Goal: Information Seeking & Learning: Learn about a topic

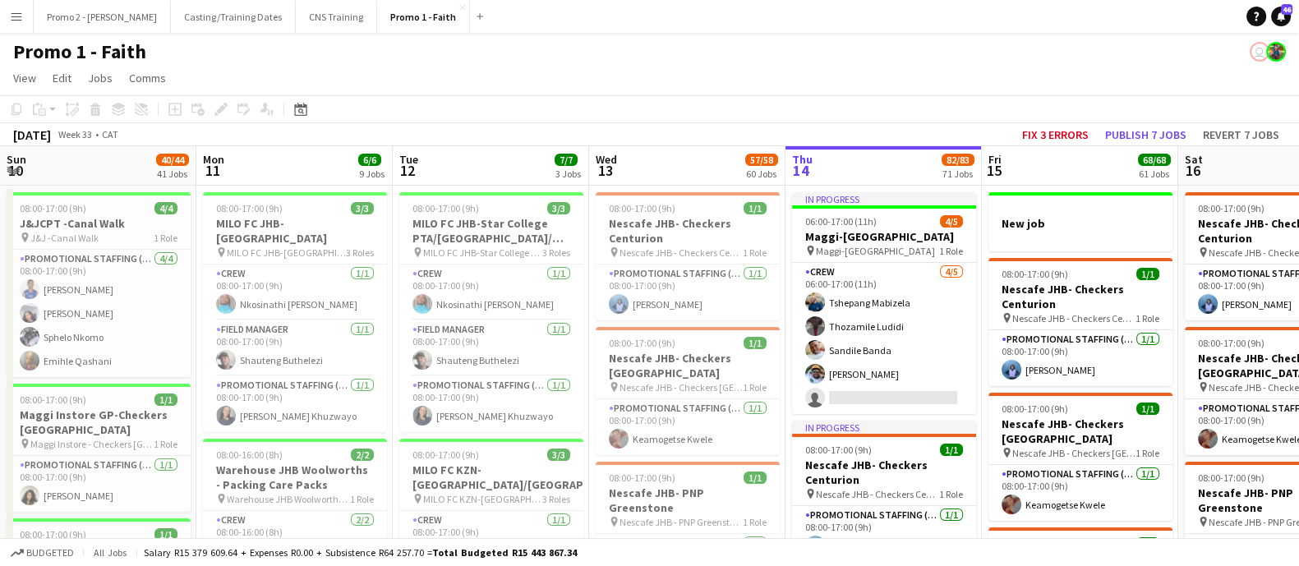
scroll to position [0, 393]
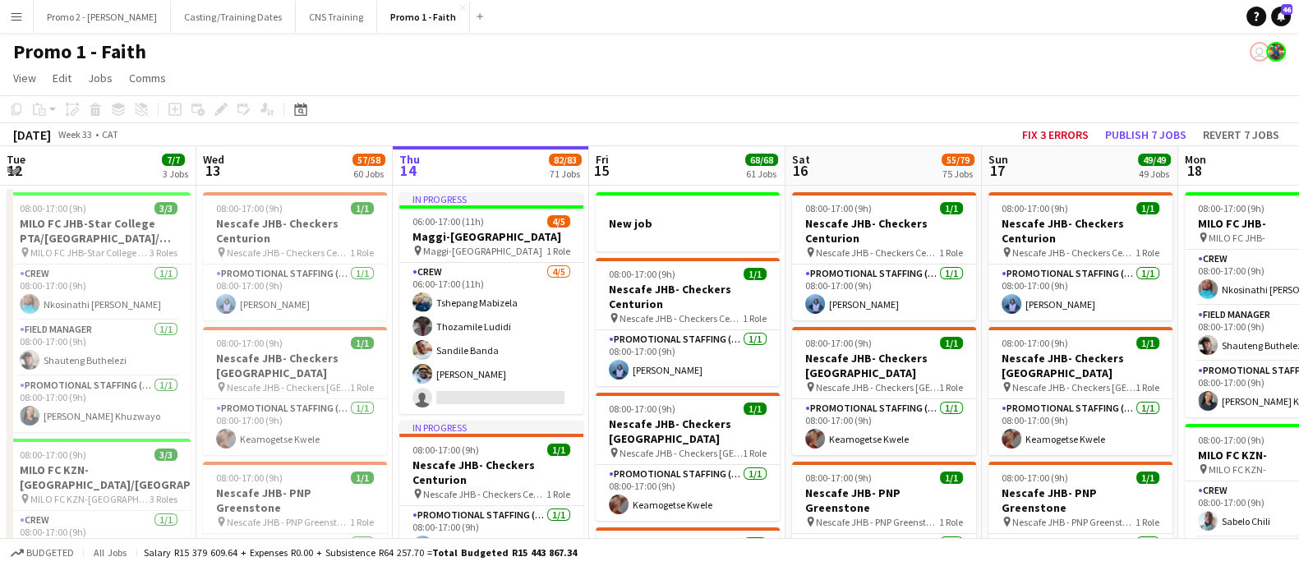
click at [22, 10] on app-icon "Menu" at bounding box center [16, 16] width 13 height 13
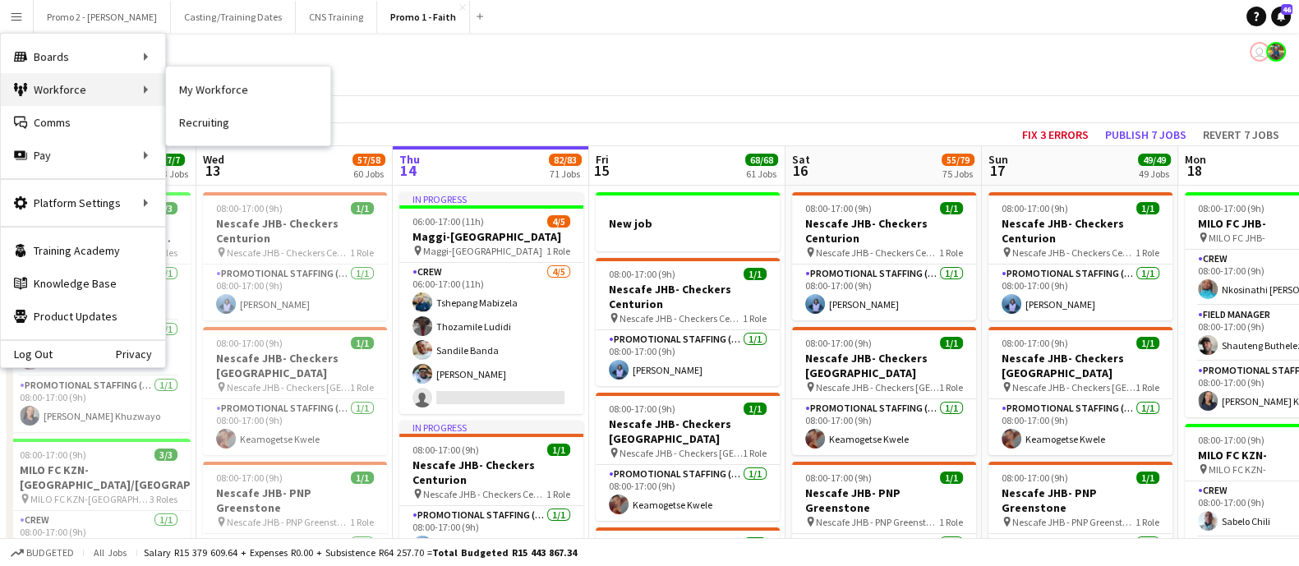
click at [123, 80] on div "Workforce Workforce" at bounding box center [83, 89] width 164 height 33
click at [196, 86] on link "My Workforce" at bounding box center [248, 89] width 164 height 33
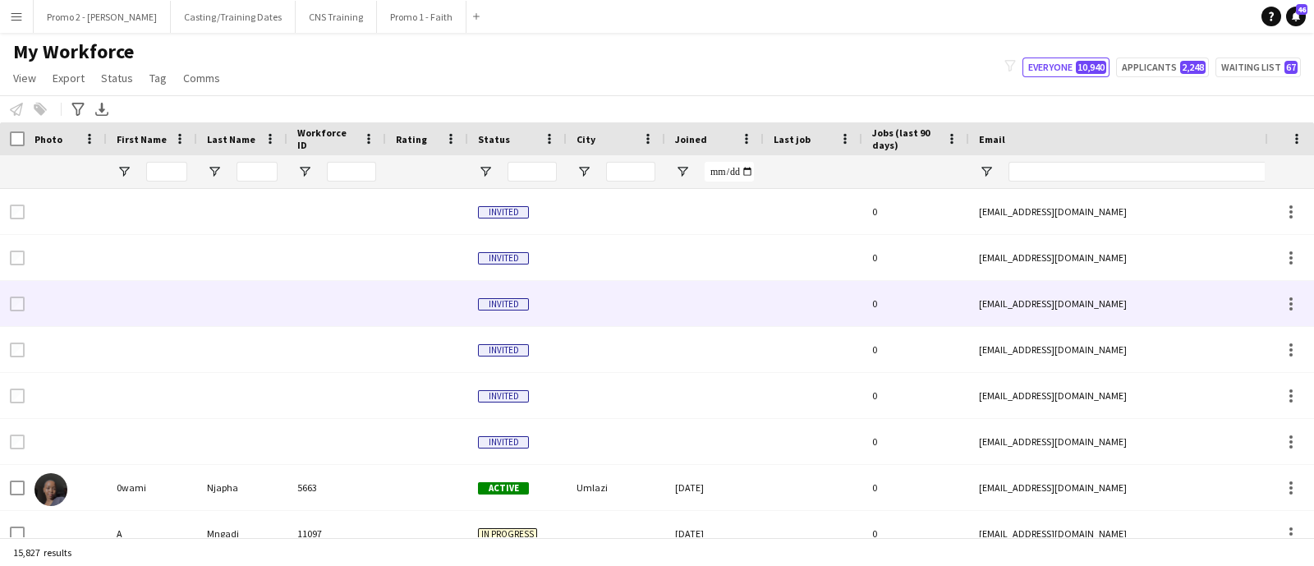
type input "******"
type input "*"
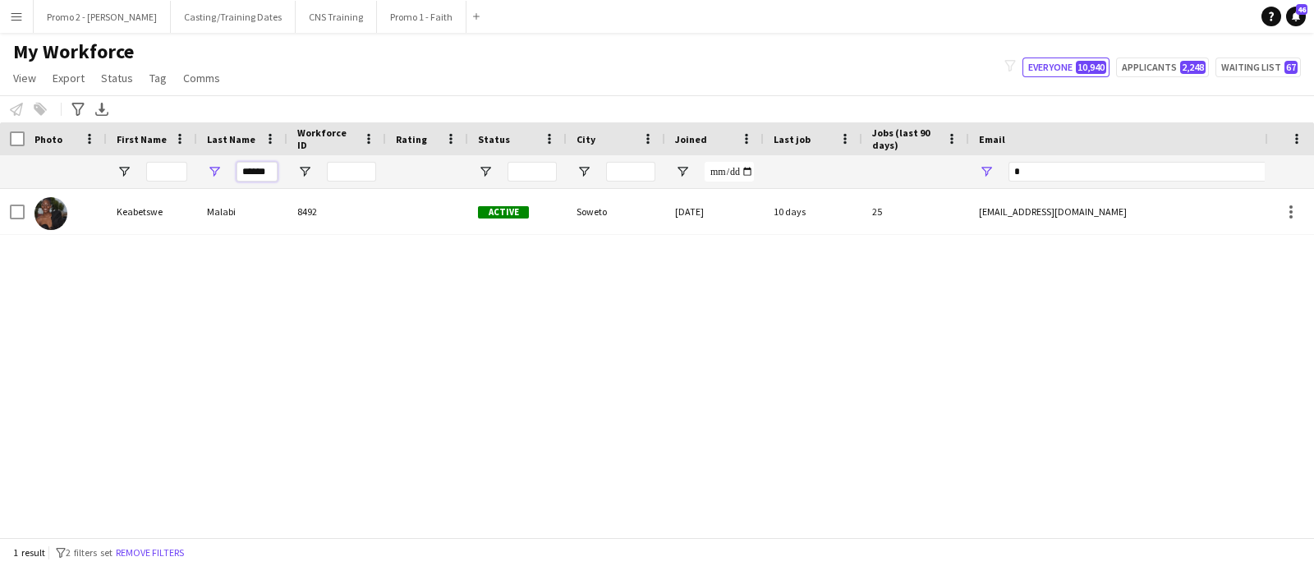
drag, startPoint x: 270, startPoint y: 166, endPoint x: 200, endPoint y: 164, distance: 70.7
click at [200, 164] on div "******" at bounding box center [242, 171] width 90 height 33
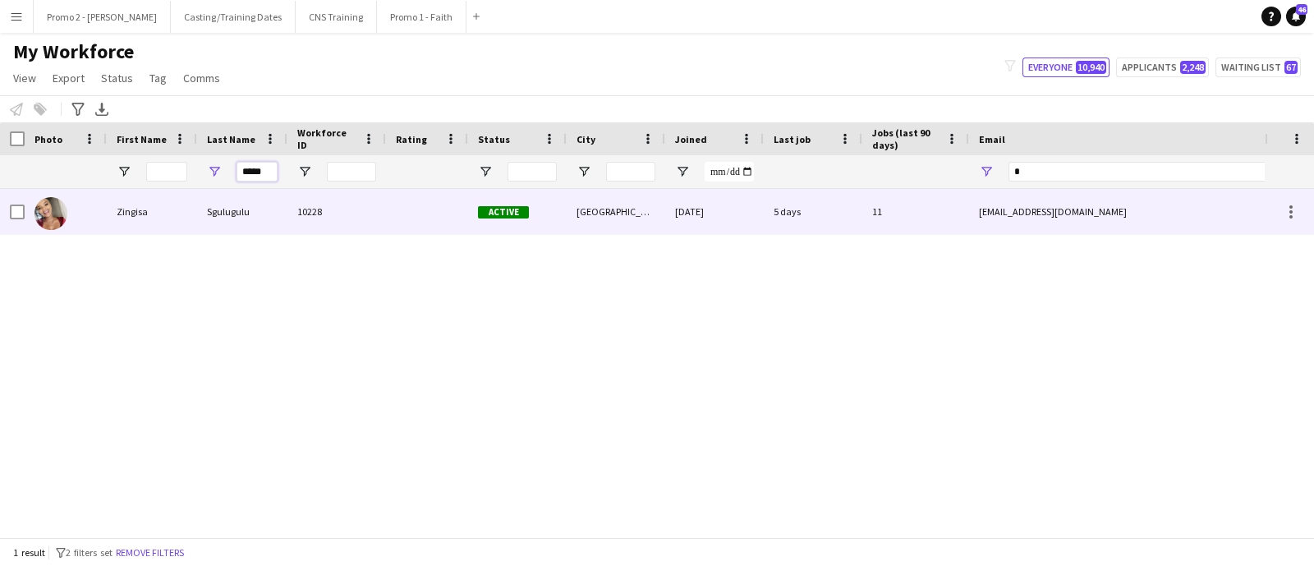
type input "*****"
click at [406, 209] on div at bounding box center [427, 211] width 82 height 45
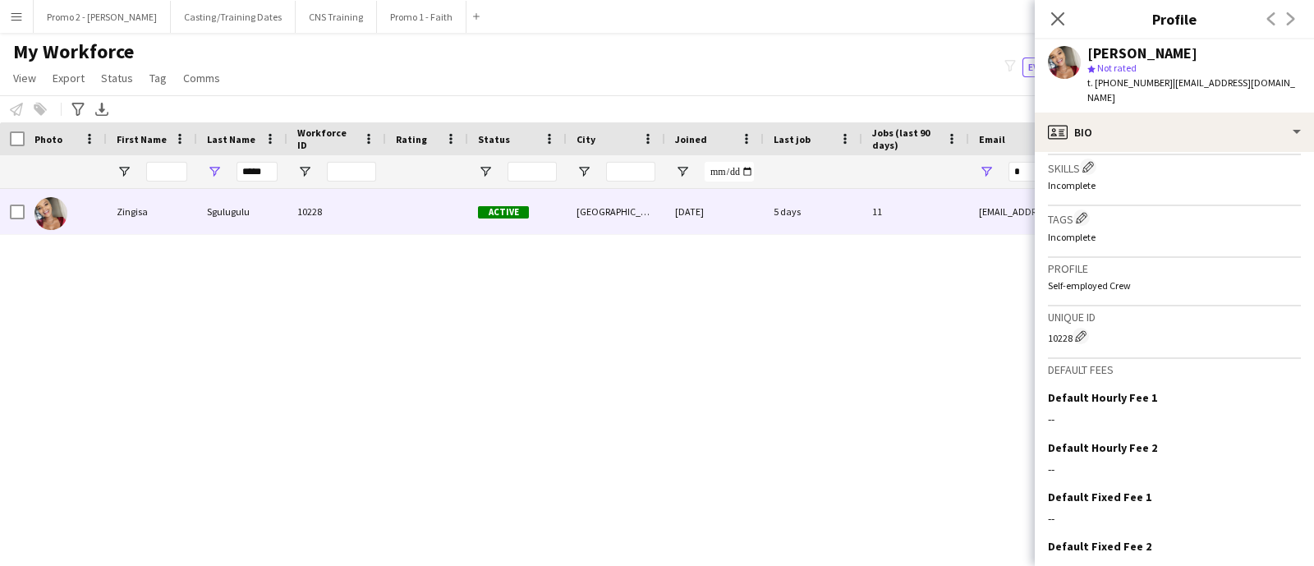
scroll to position [664, 0]
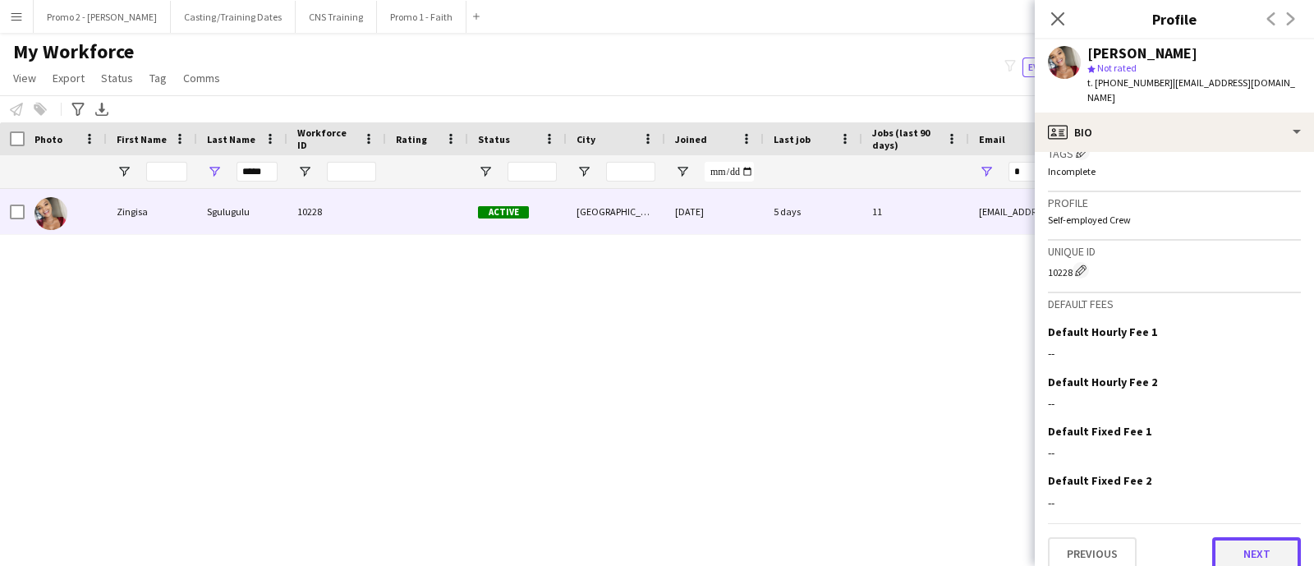
click at [1252, 538] on button "Next" at bounding box center [1256, 553] width 89 height 33
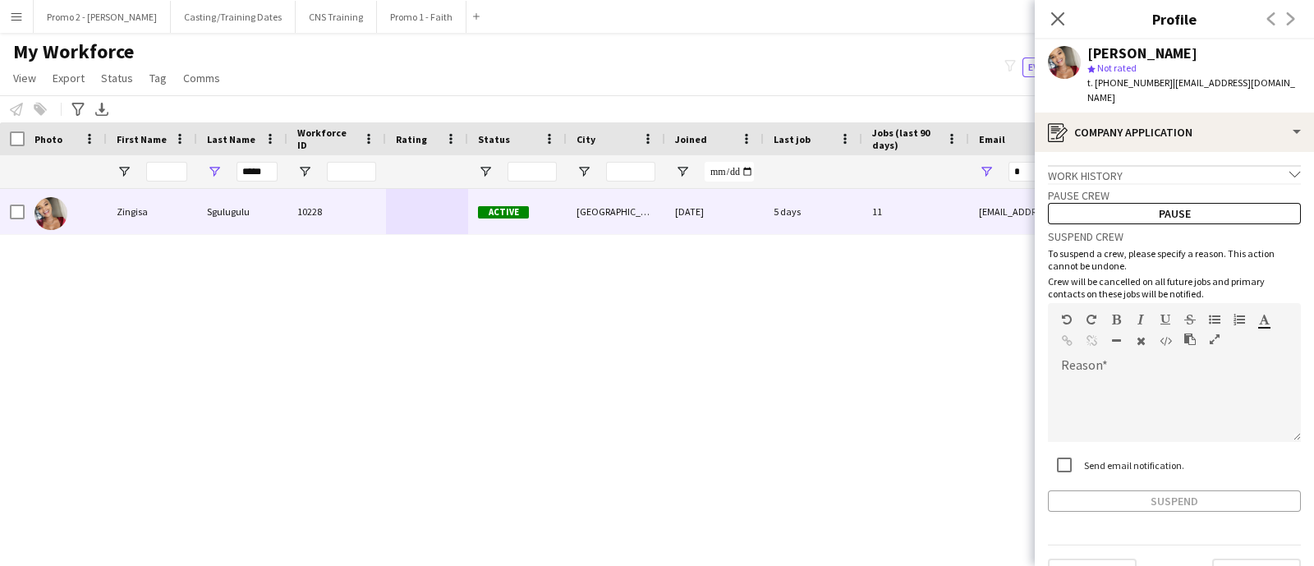
scroll to position [21, 0]
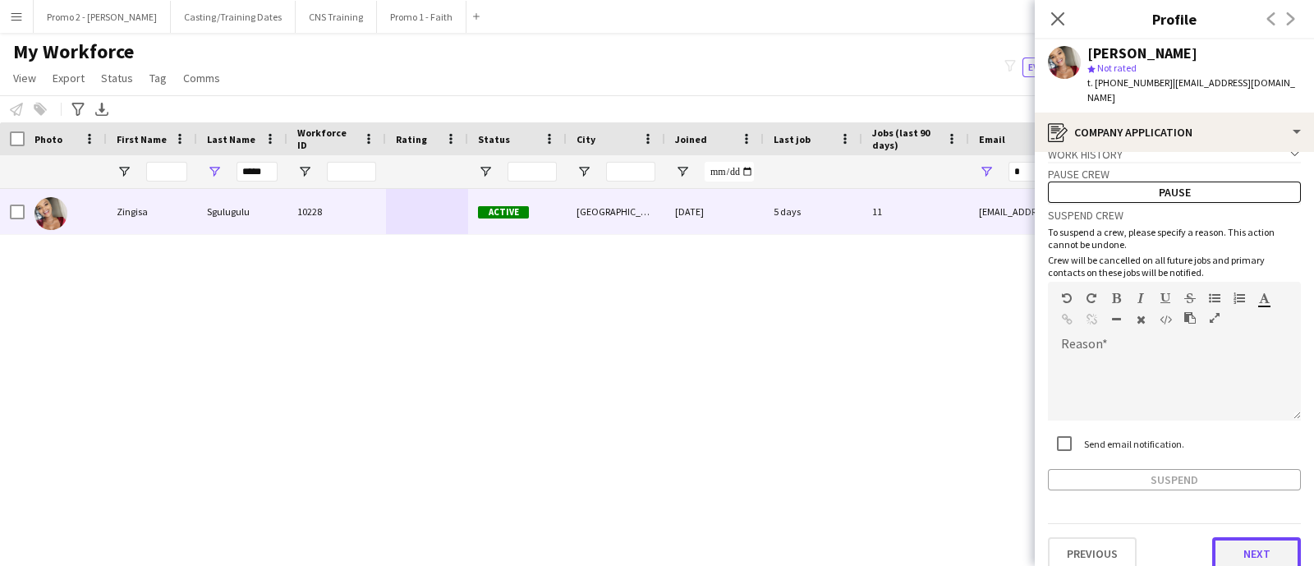
click at [1225, 537] on button "Next" at bounding box center [1256, 553] width 89 height 33
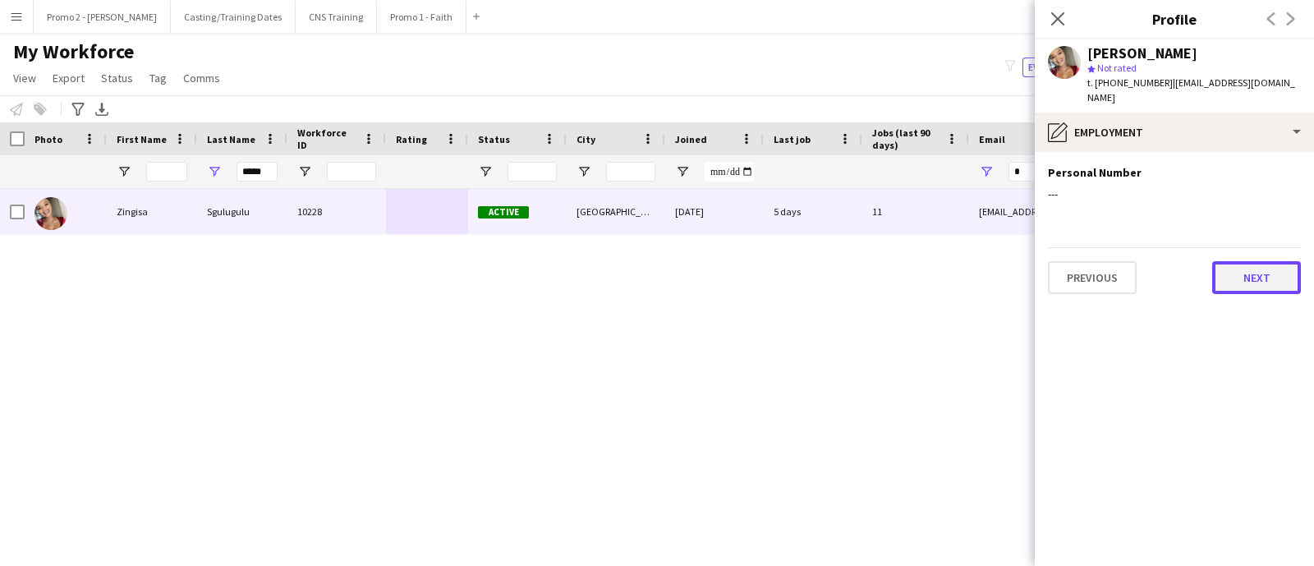
click at [1259, 261] on button "Next" at bounding box center [1256, 277] width 89 height 33
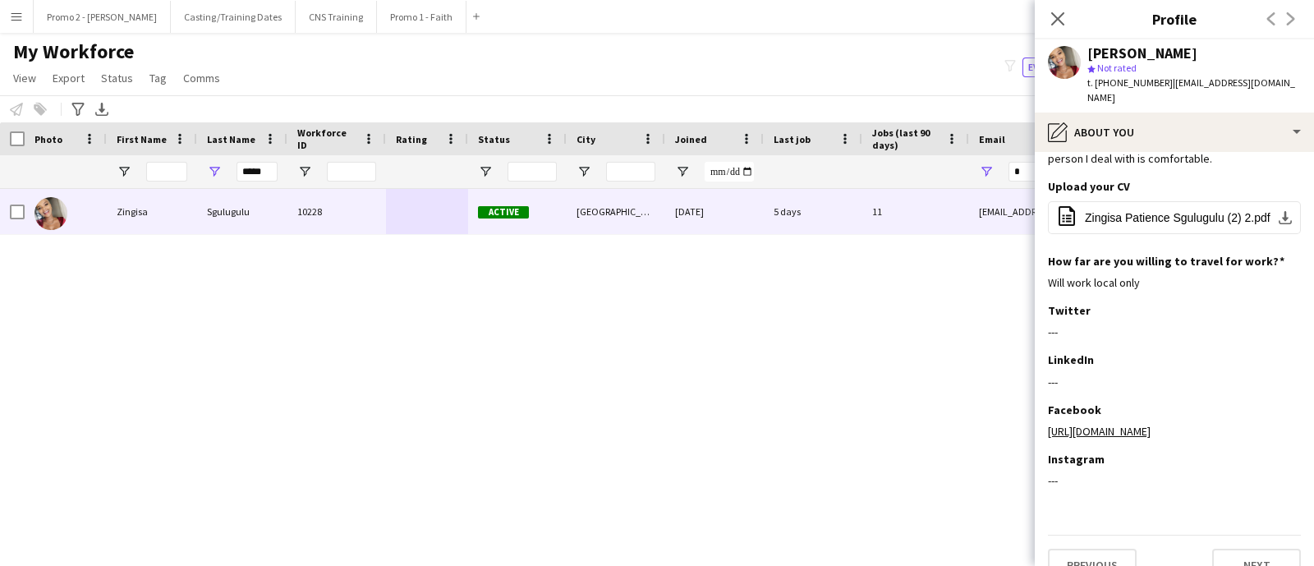
scroll to position [167, 0]
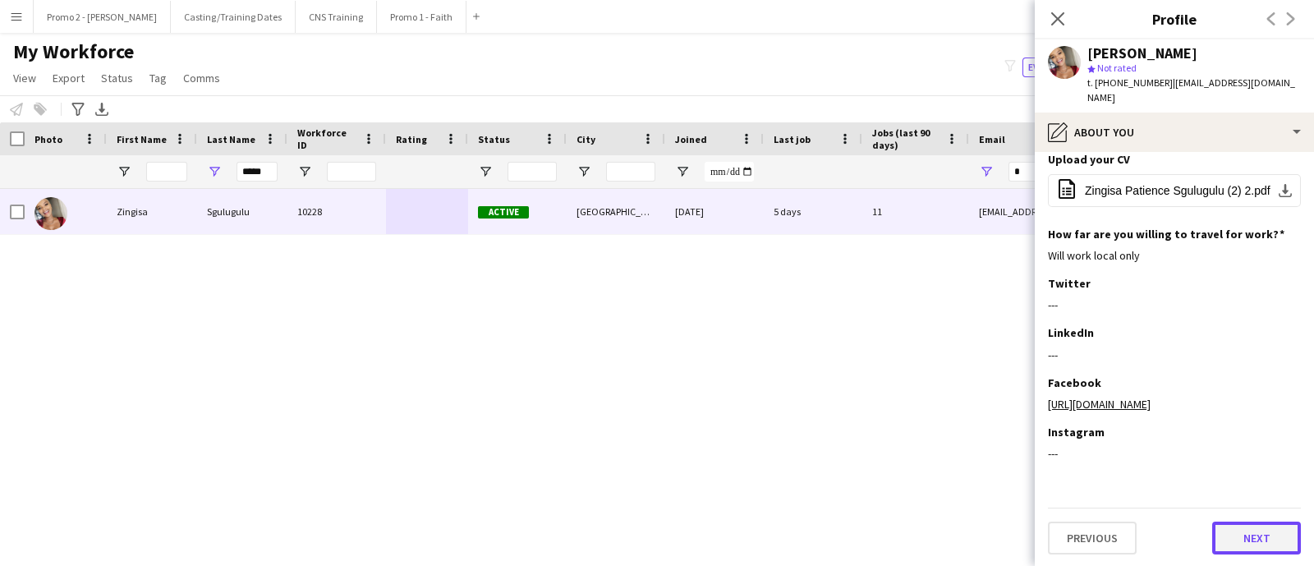
click at [1222, 540] on button "Next" at bounding box center [1256, 538] width 89 height 33
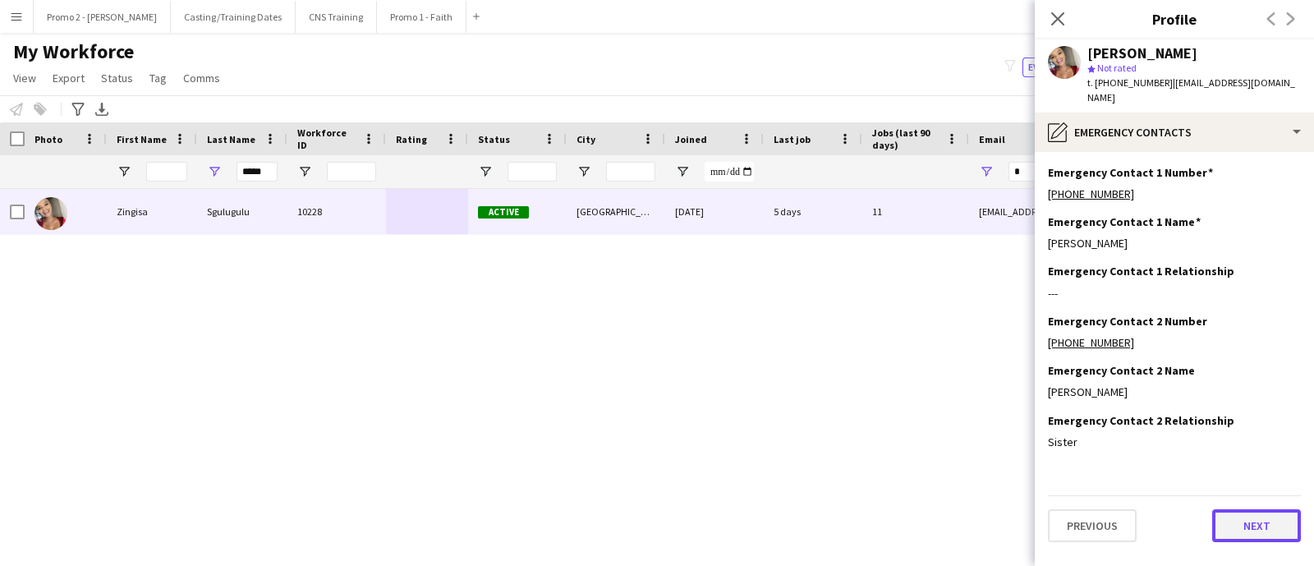
click at [1252, 515] on button "Next" at bounding box center [1256, 525] width 89 height 33
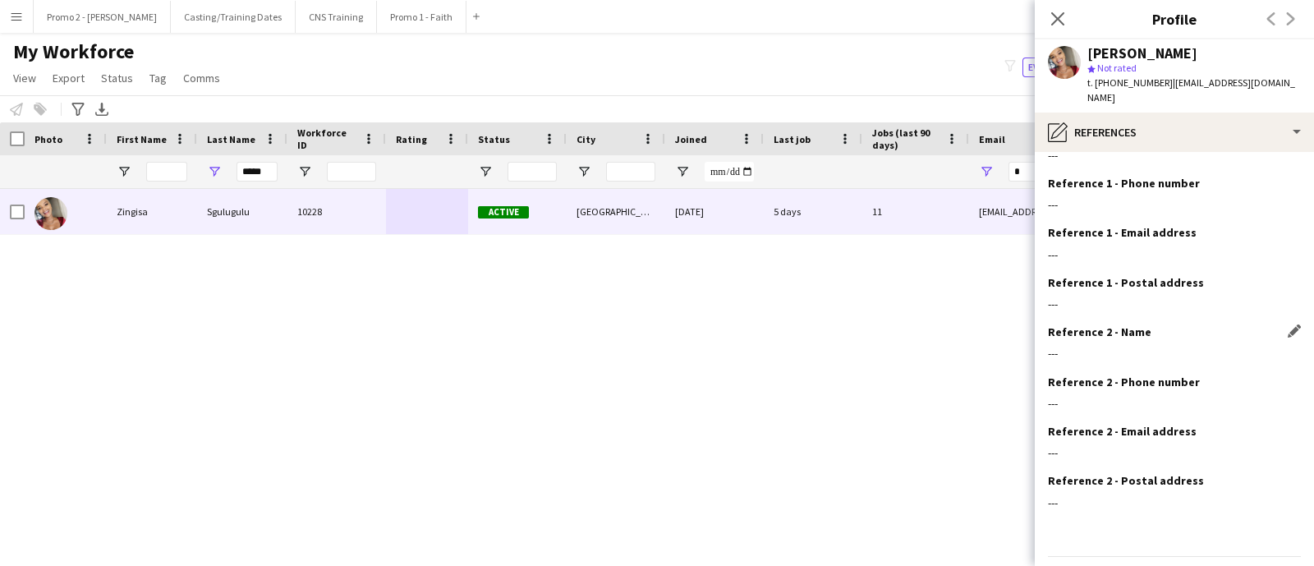
scroll to position [72, 0]
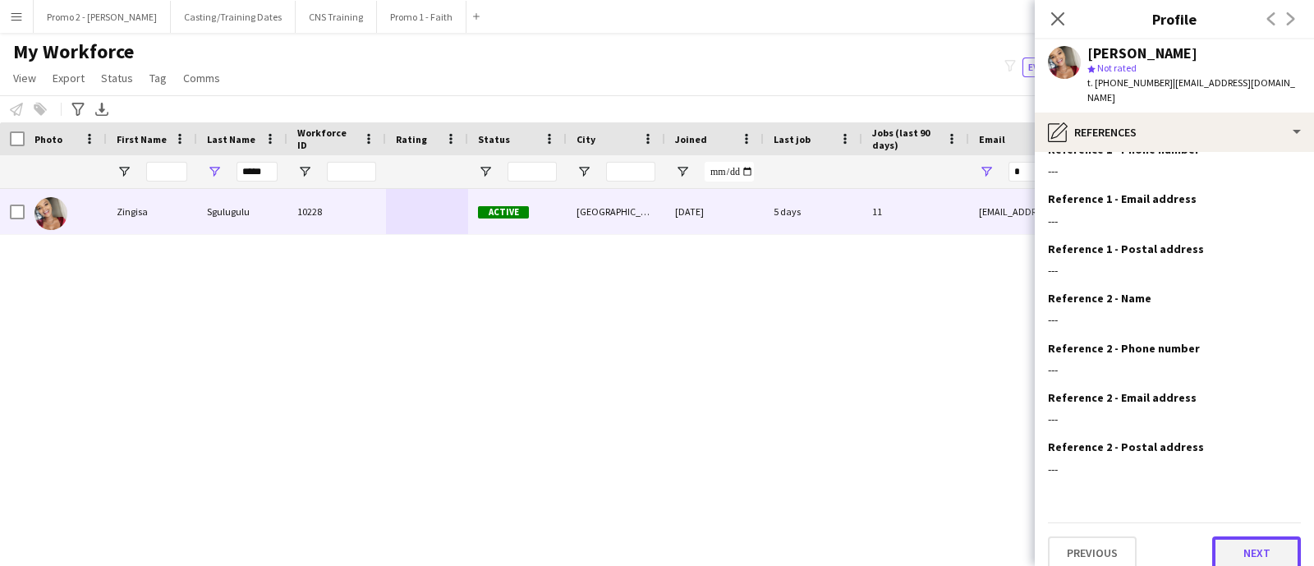
click at [1247, 536] on button "Next" at bounding box center [1256, 552] width 89 height 33
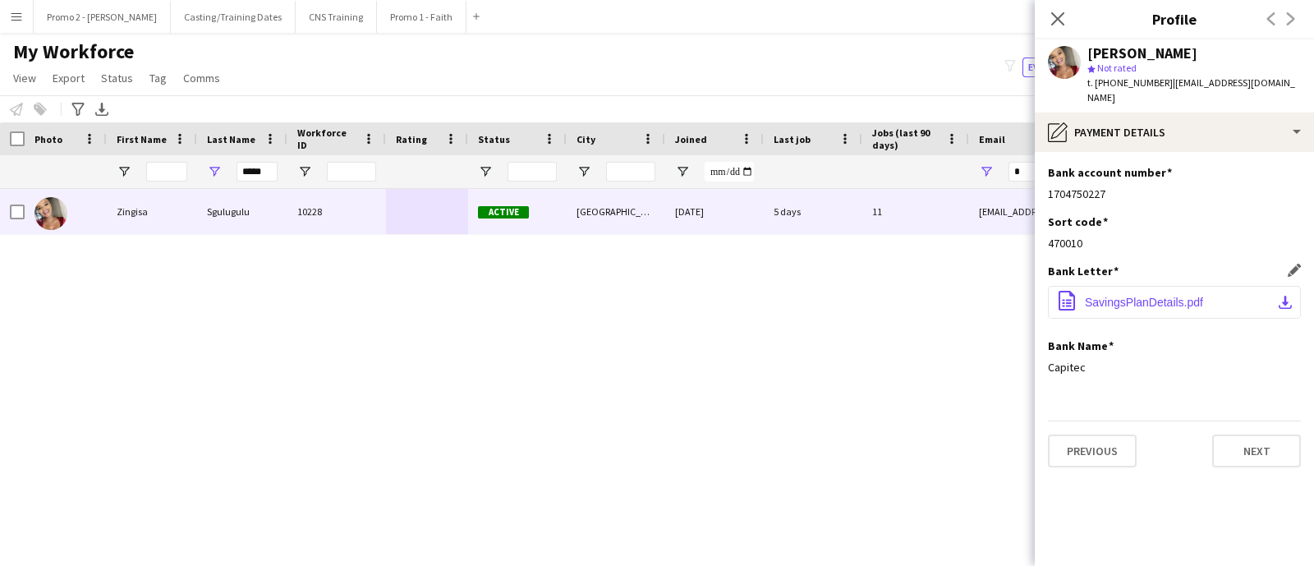
click at [1158, 296] on button "office-file-sheet SavingsPlanDetails.pdf download-bottom" at bounding box center [1174, 302] width 253 height 33
